Goal: Information Seeking & Learning: Understand process/instructions

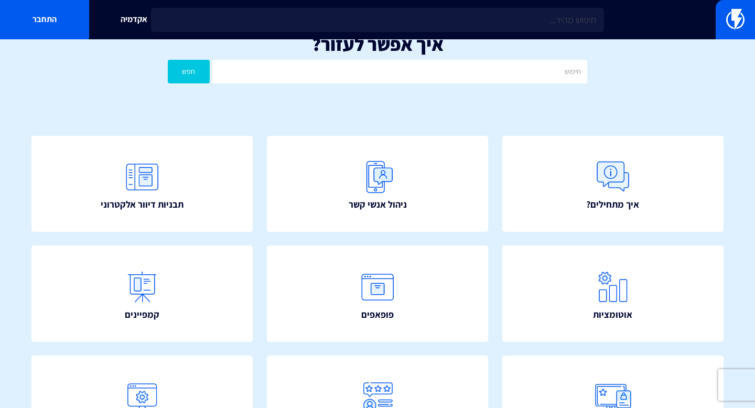
scroll to position [27, 0]
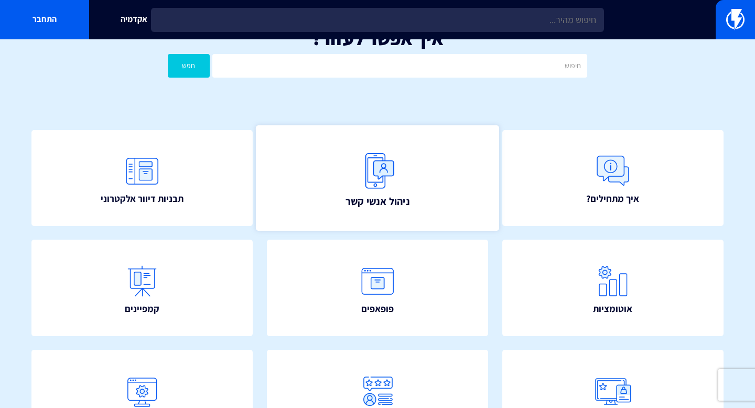
click at [402, 185] on link "ניהול אנשי קשר" at bounding box center [378, 178] width 244 height 106
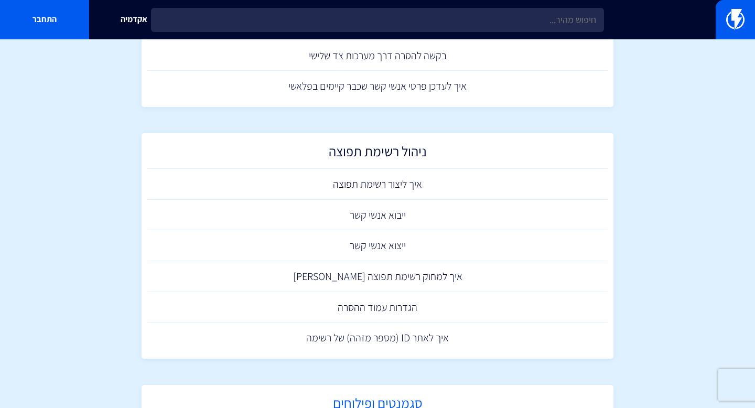
scroll to position [305, 0]
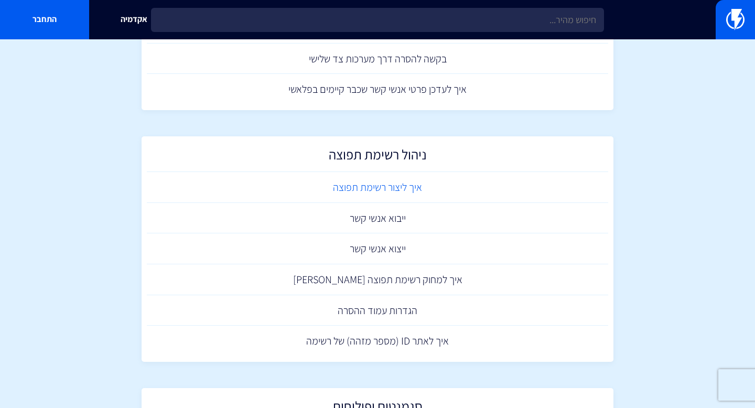
click at [385, 186] on link "איך ליצור רשימת תפוצה" at bounding box center [377, 187] width 461 height 31
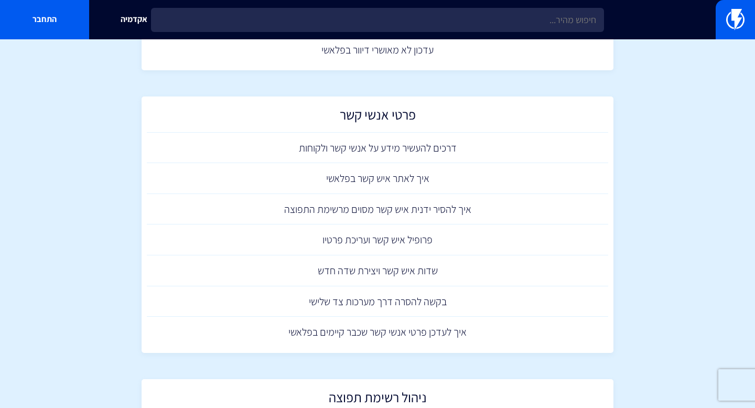
scroll to position [0, 0]
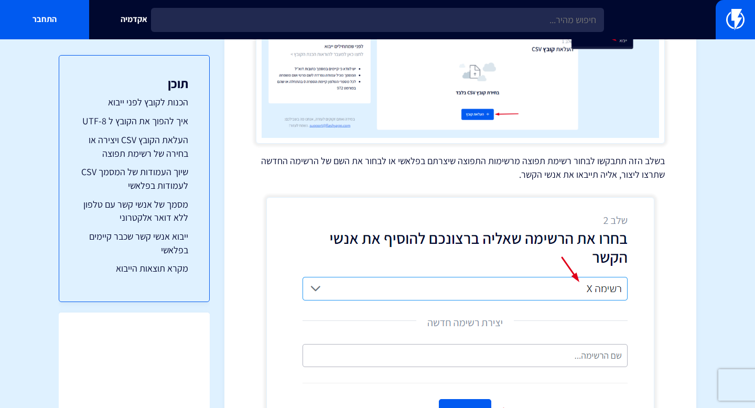
scroll to position [2592, 0]
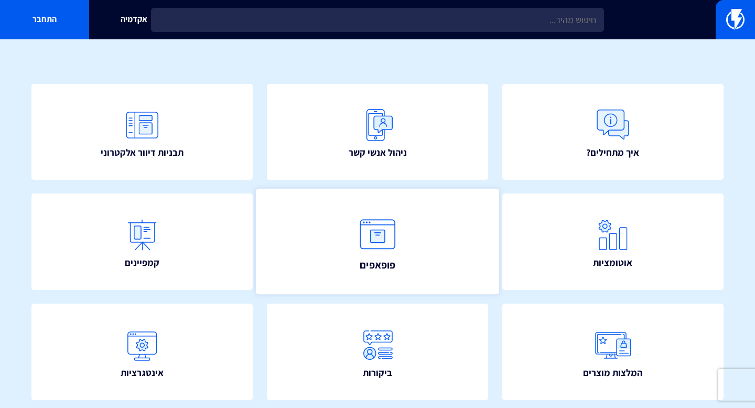
scroll to position [89, 0]
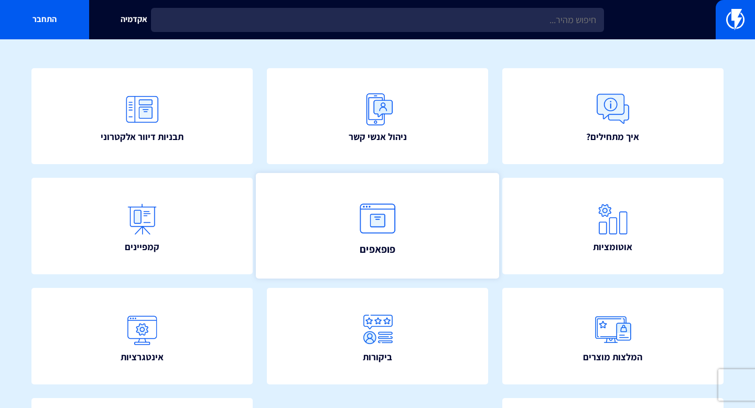
click at [419, 218] on link "פופאפים" at bounding box center [378, 226] width 244 height 106
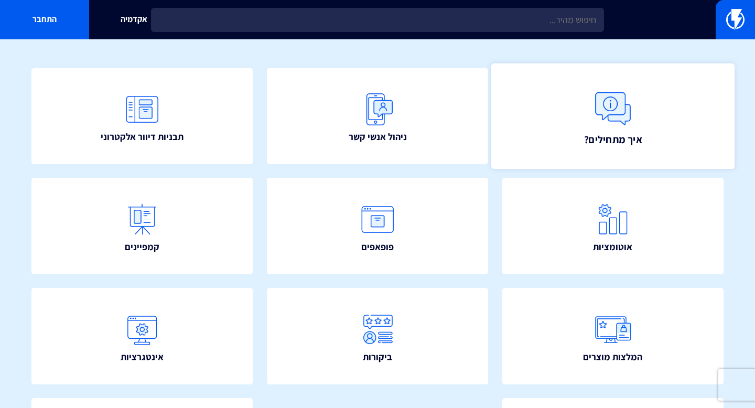
scroll to position [0, 0]
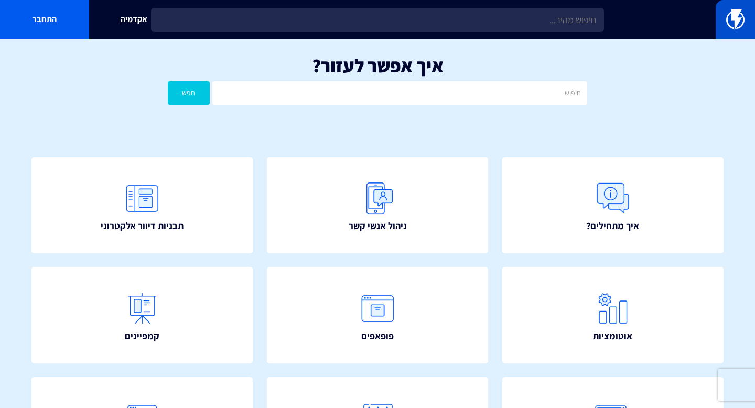
click at [734, 32] on link at bounding box center [735, 19] width 39 height 39
